Goal: Information Seeking & Learning: Learn about a topic

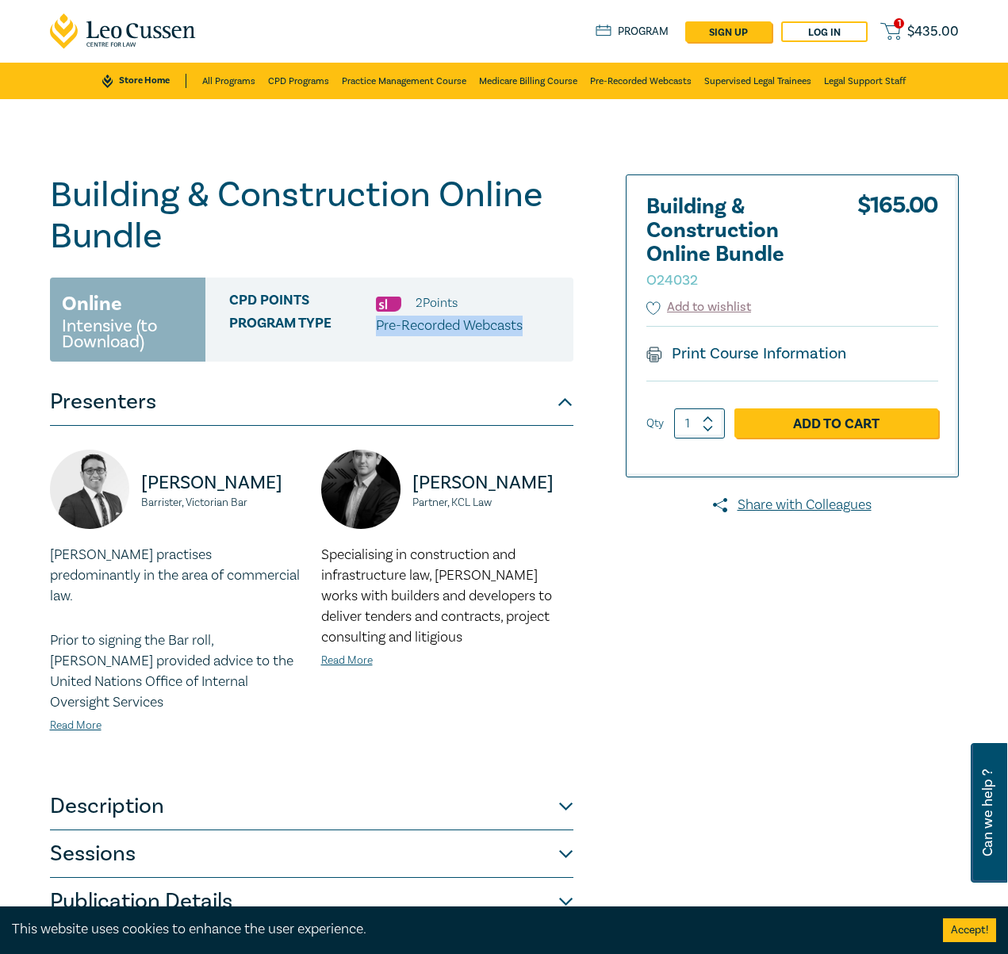
drag, startPoint x: 376, startPoint y: 322, endPoint x: 534, endPoint y: 325, distance: 157.9
click at [534, 325] on div "Program type Pre-Recorded Webcasts" at bounding box center [395, 326] width 332 height 21
copy p "Pre-Recorded Webcasts"
click at [466, 297] on div "CPD Points 2 Point s" at bounding box center [395, 303] width 332 height 21
click at [370, 401] on button "Presenters" at bounding box center [312, 402] width 524 height 48
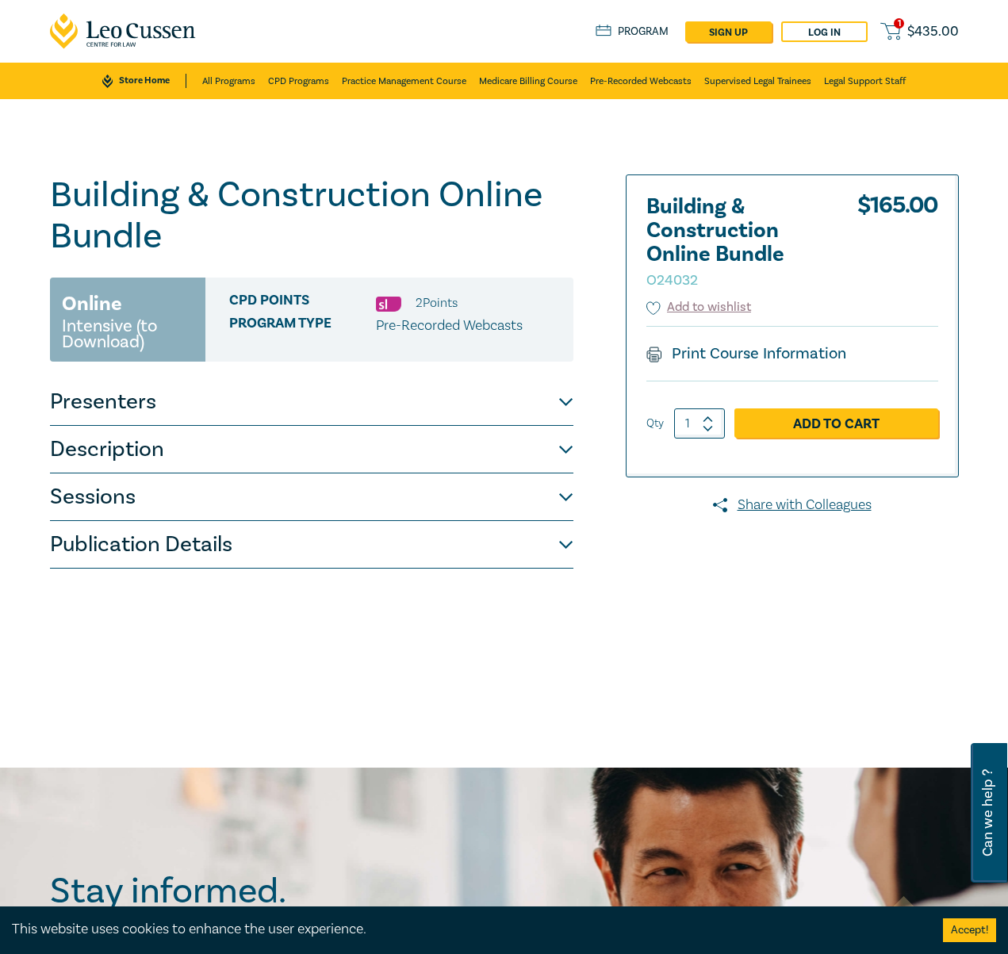
click at [370, 401] on button "Presenters" at bounding box center [312, 402] width 524 height 48
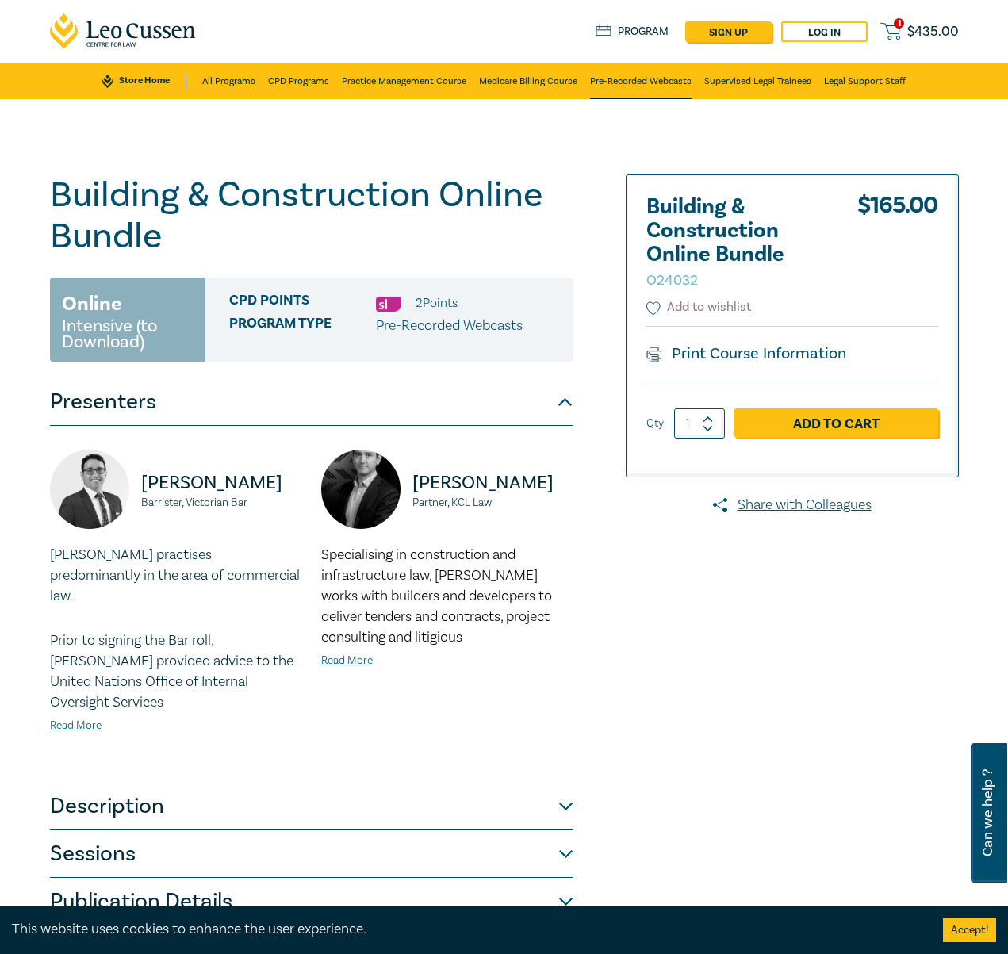
click at [648, 78] on link "Pre-Recorded Webcasts" at bounding box center [641, 81] width 102 height 36
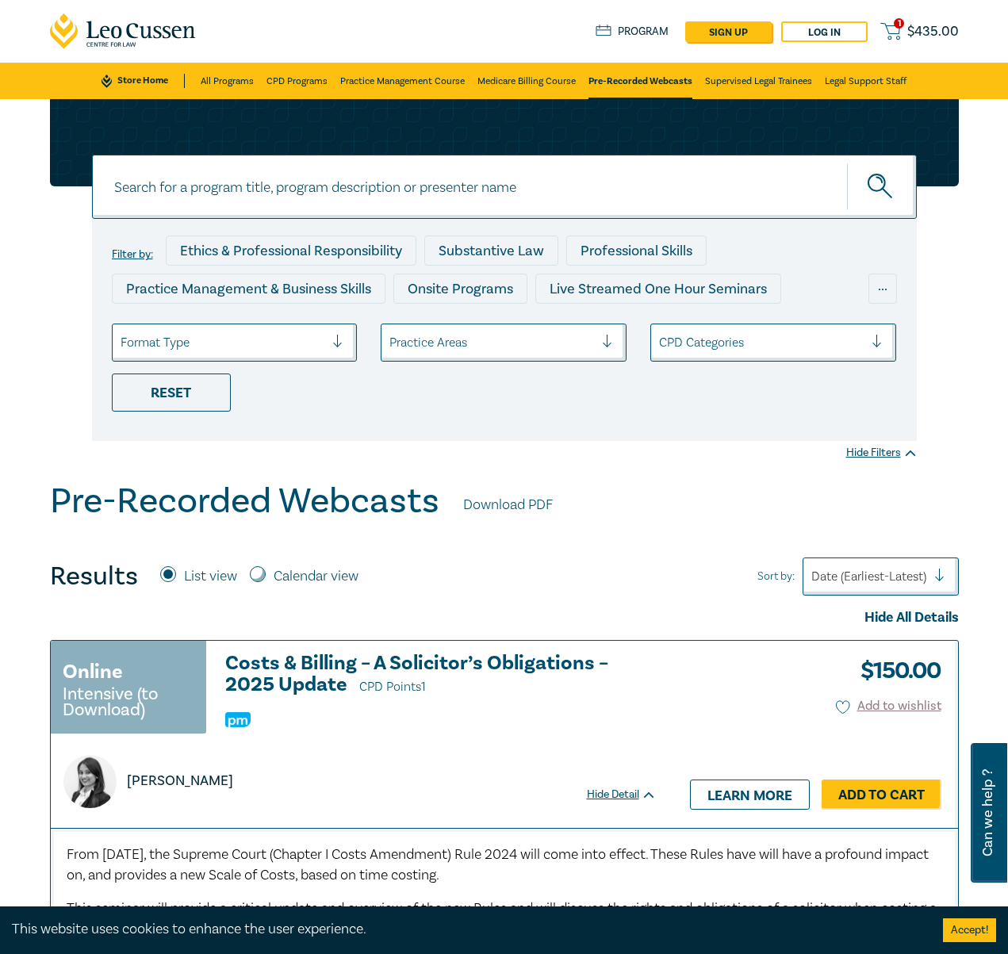
click at [537, 348] on div at bounding box center [491, 342] width 205 height 21
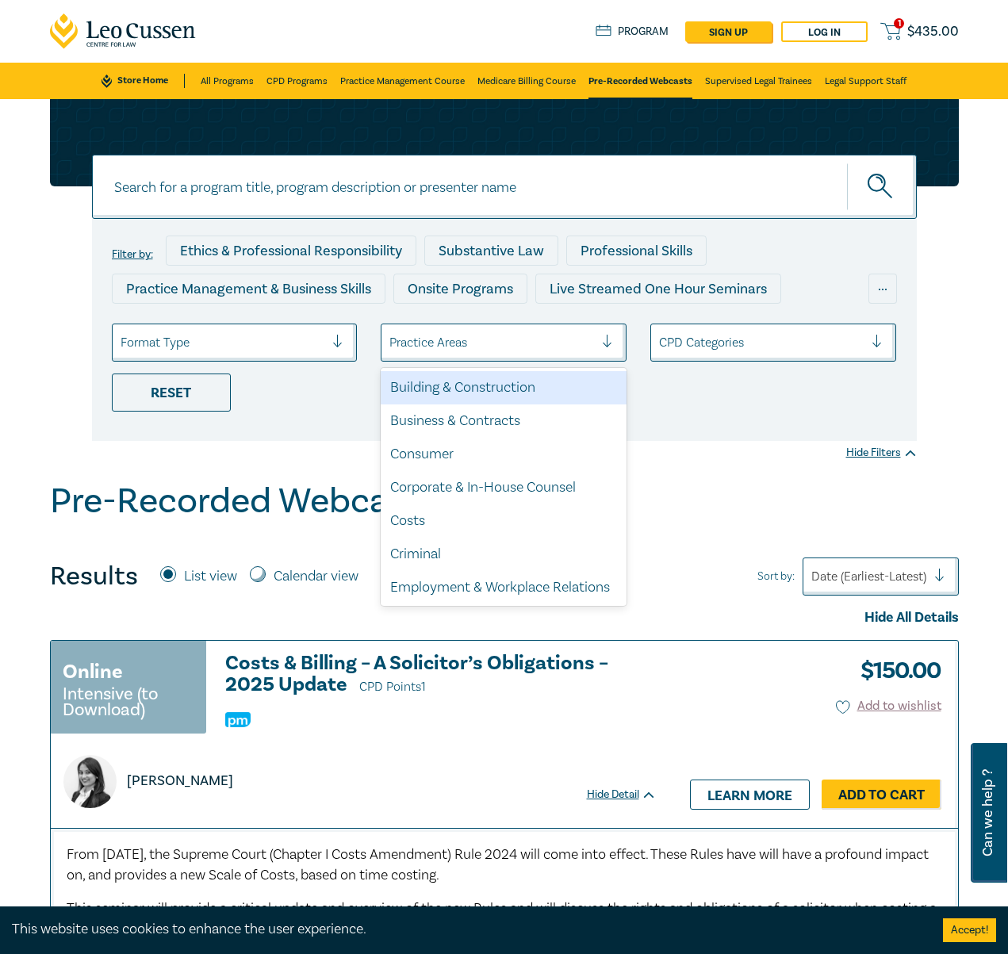
click at [477, 388] on div "Building & Construction" at bounding box center [504, 387] width 246 height 33
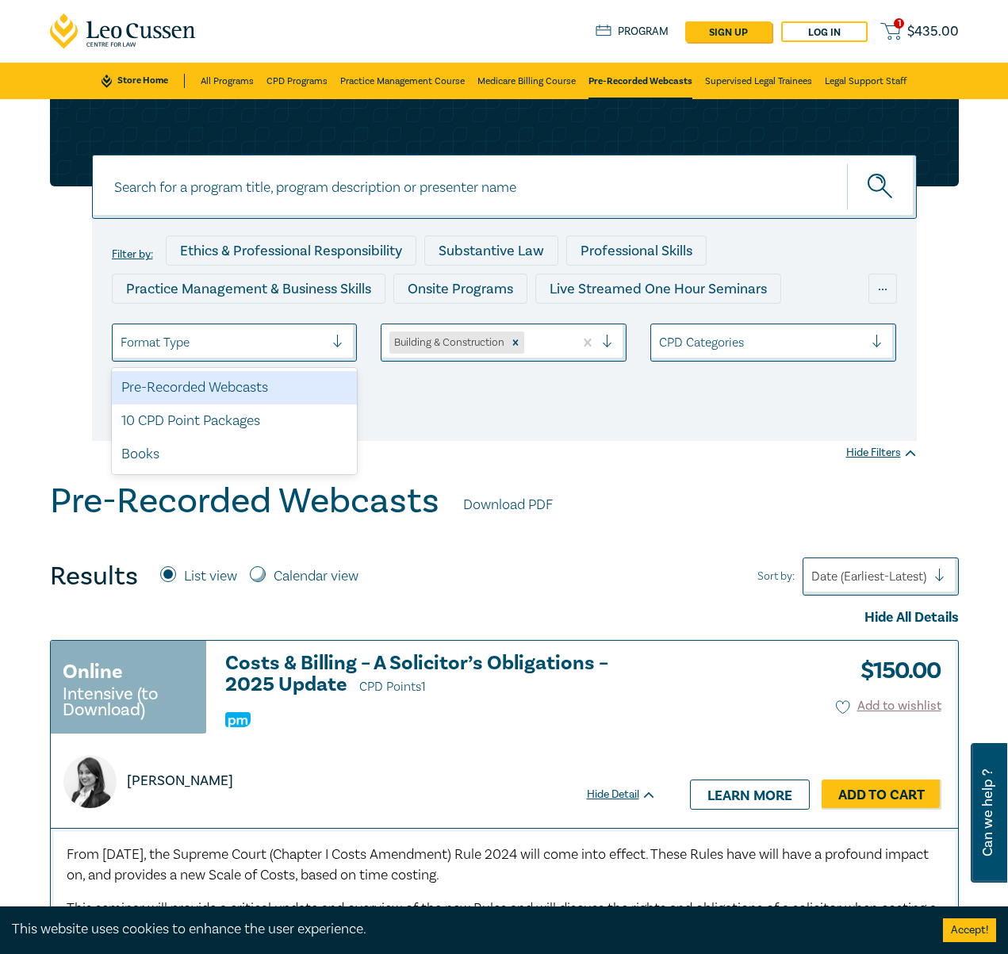
click at [323, 343] on div at bounding box center [223, 342] width 205 height 21
click at [240, 386] on div "Pre-Recorded Webcasts" at bounding box center [235, 387] width 246 height 33
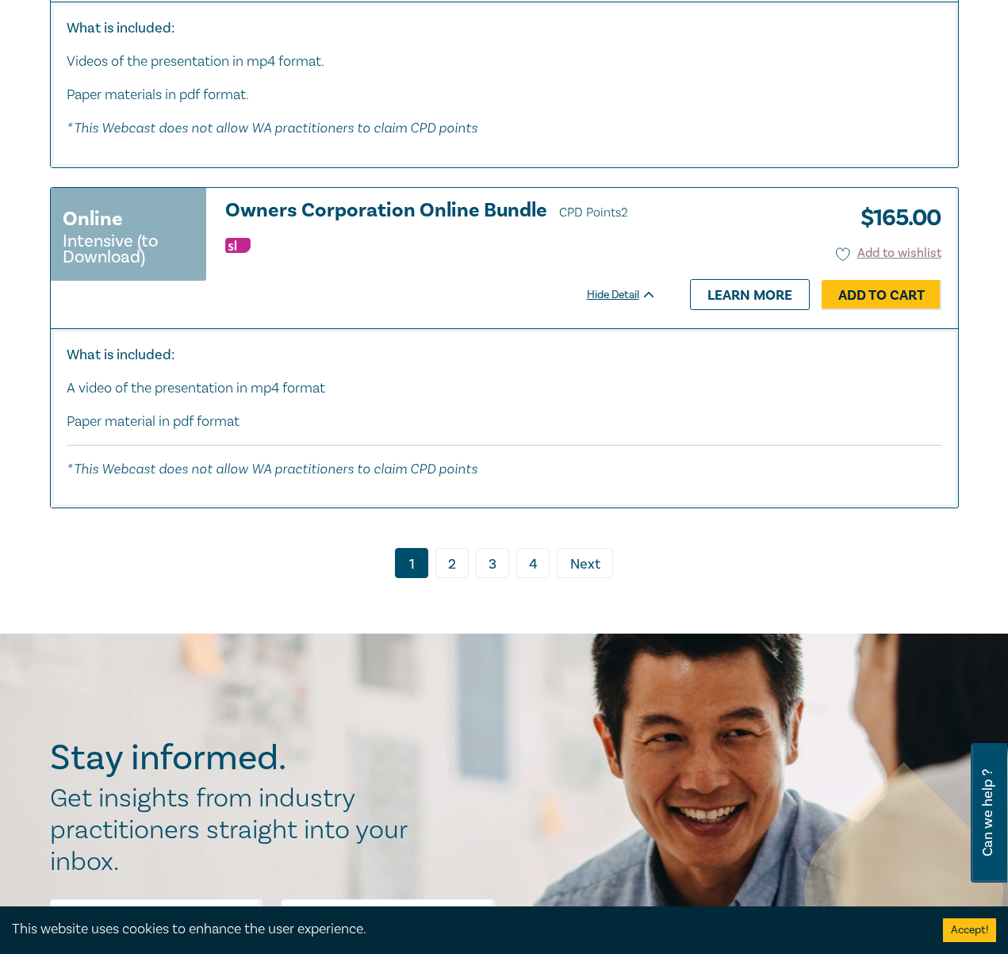
scroll to position [7935, 0]
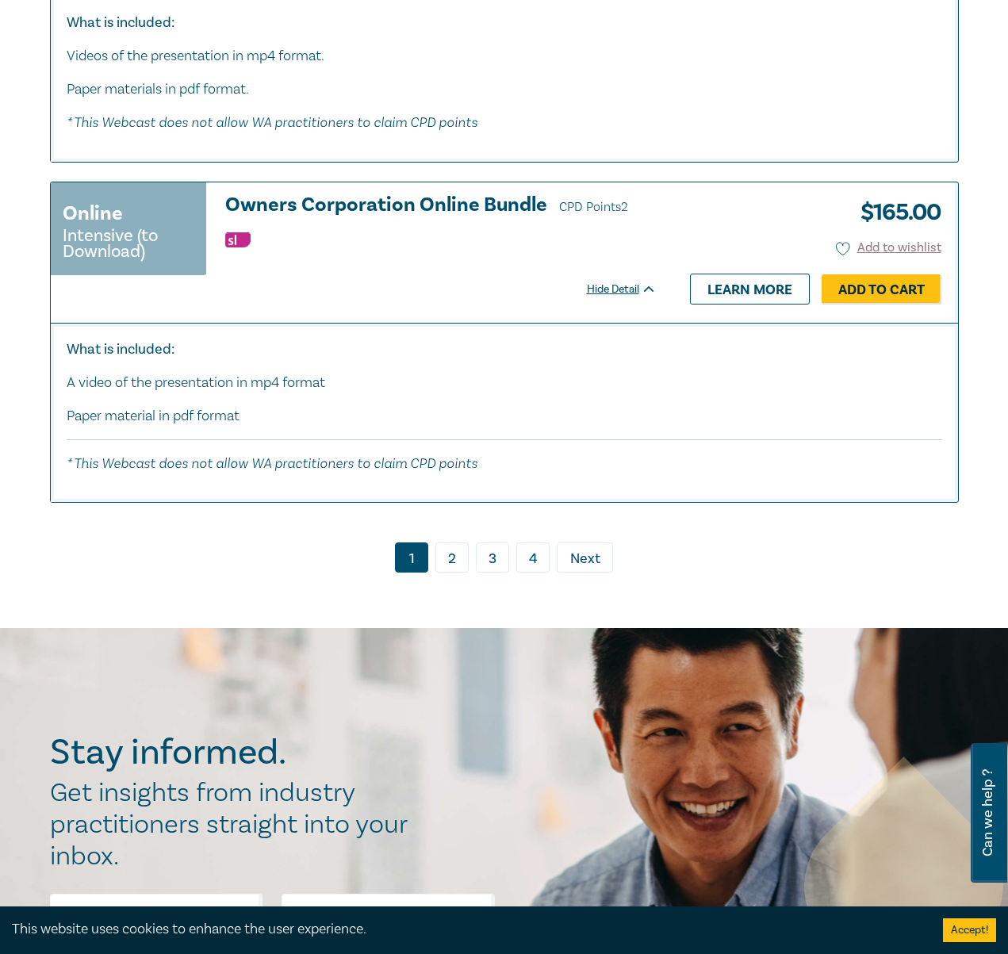
click at [449, 552] on link "2" at bounding box center [452, 558] width 33 height 30
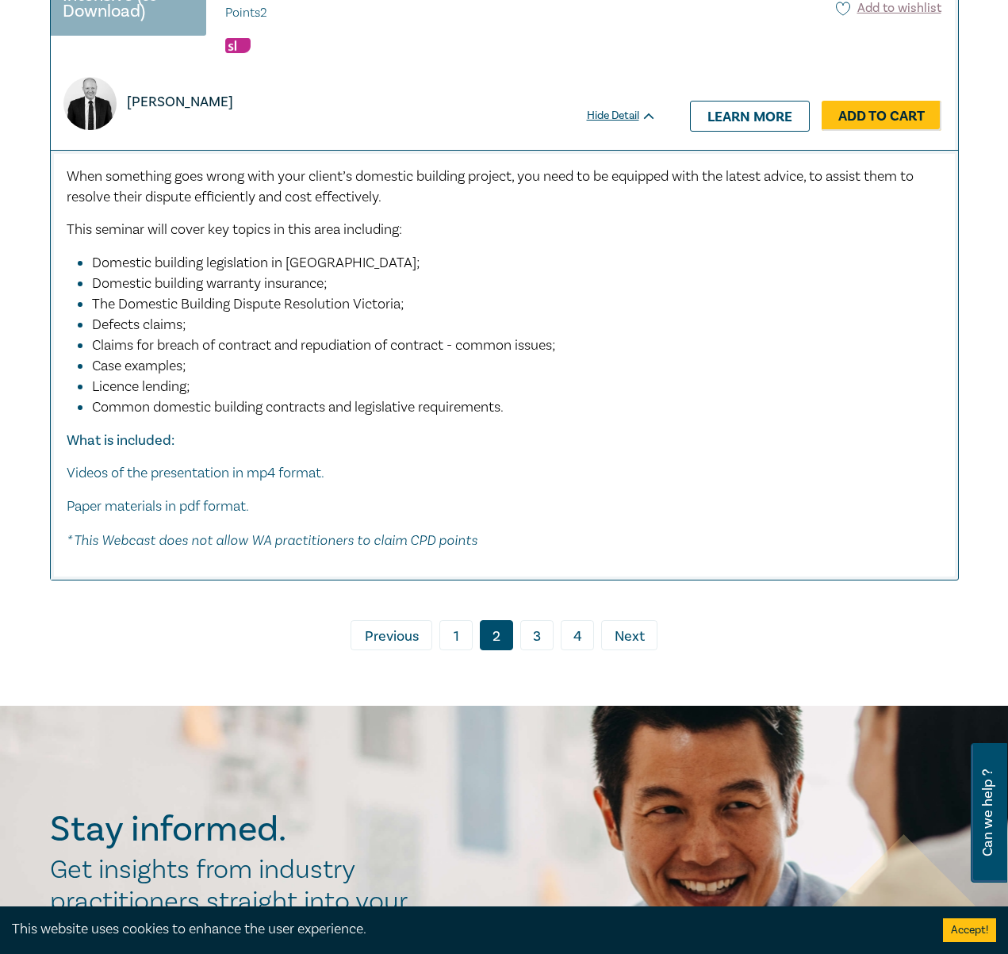
scroll to position [6734, 0]
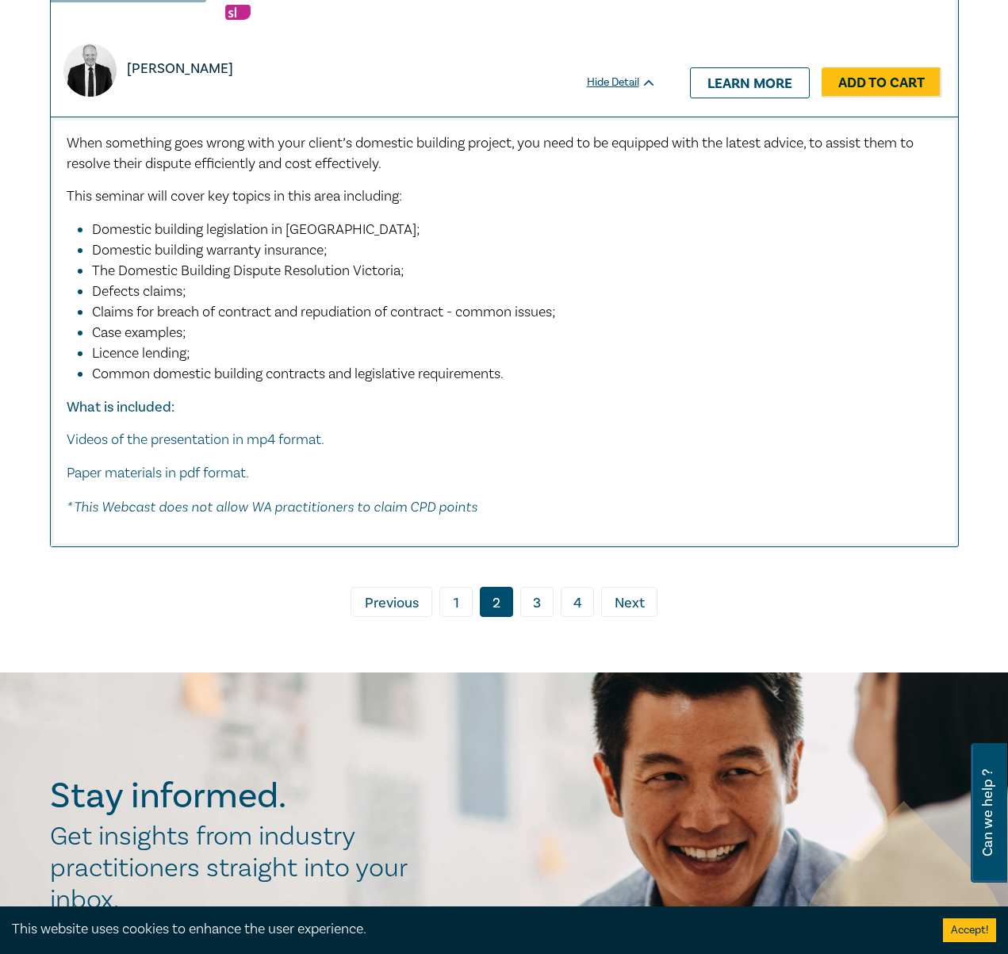
click at [547, 587] on link "3" at bounding box center [536, 602] width 33 height 30
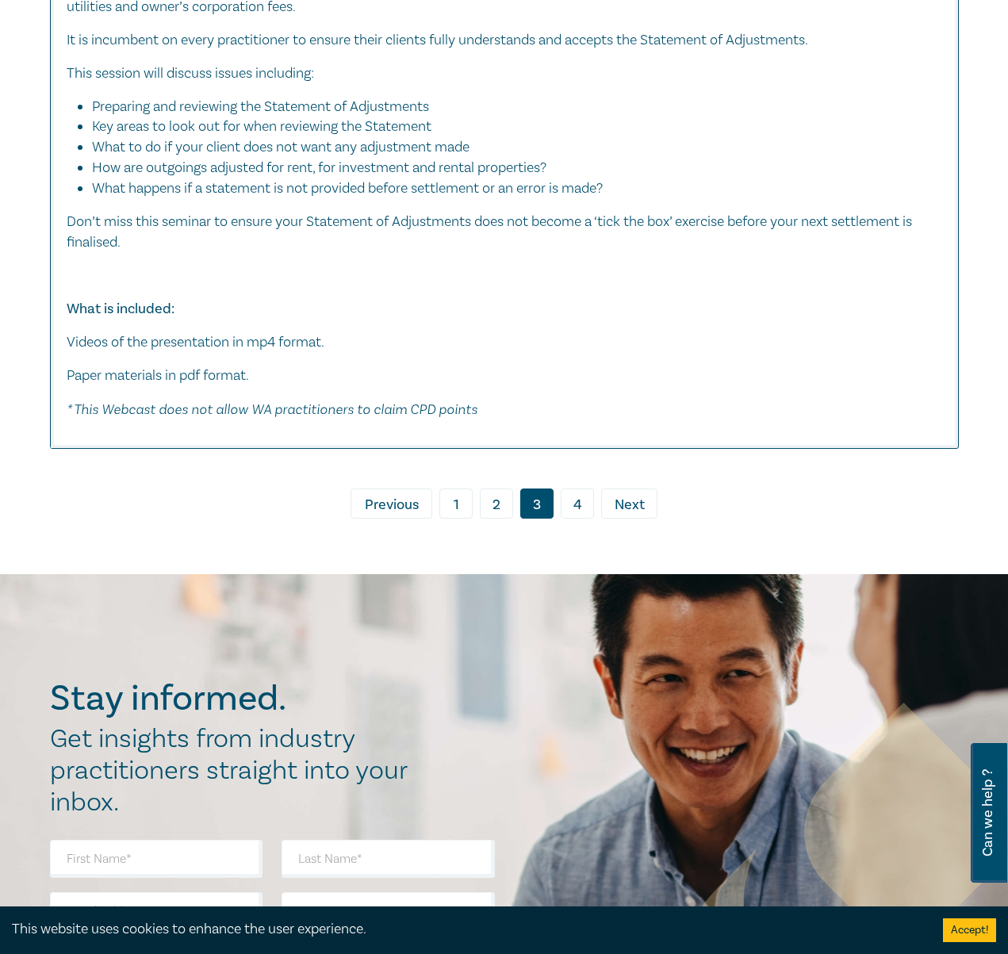
scroll to position [8229, 0]
